Goal: Navigation & Orientation: Go to known website

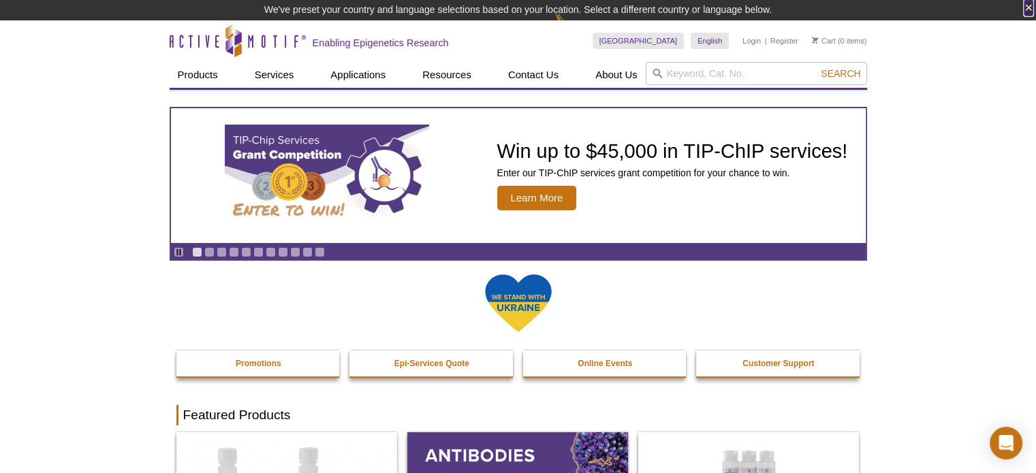
click at [1029, 7] on button "×" at bounding box center [1028, 8] width 8 height 16
